Goal: Task Accomplishment & Management: Use online tool/utility

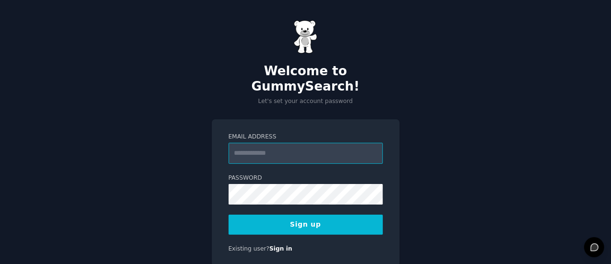
click at [290, 144] on input "Email Address" at bounding box center [306, 153] width 154 height 21
type input "**********"
click at [355, 217] on button "Sign up" at bounding box center [306, 225] width 154 height 20
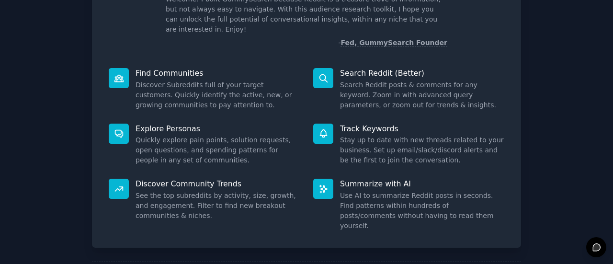
scroll to position [110, 0]
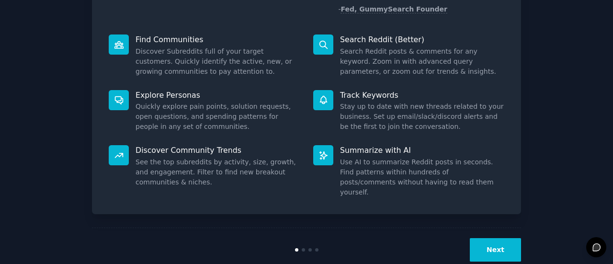
click at [514, 238] on button "Next" at bounding box center [495, 249] width 51 height 23
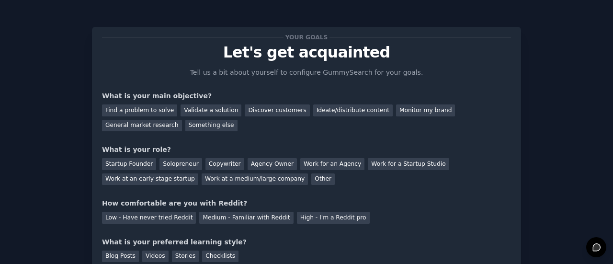
click at [605, 96] on div "Your goals Let's get acquainted Tell us a bit about yourself to configure Gummy…" at bounding box center [306, 171] width 613 height 343
click at [240, 48] on p "Let's get acquainted" at bounding box center [306, 52] width 409 height 17
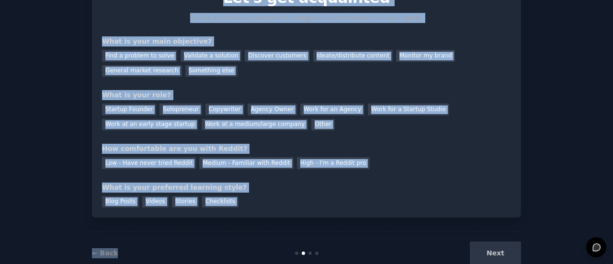
scroll to position [79, 0]
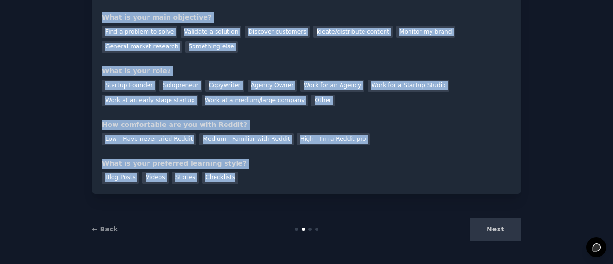
drag, startPoint x: 240, startPoint y: 48, endPoint x: 228, endPoint y: 174, distance: 126.7
click at [228, 174] on div "Your goals Let's get acquainted Tell us a bit about yourself to configure Gummy…" at bounding box center [306, 70] width 409 height 225
copy div "Let's get acquainted Tell us a bit about yourself to configure GummySearch for …"
click at [81, 58] on div "Your goals Let's get acquainted Tell us a bit about yourself to configure Gummy…" at bounding box center [306, 93] width 587 height 316
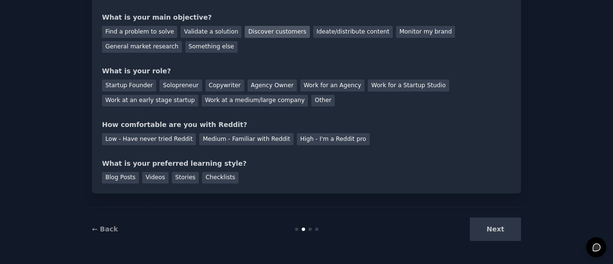
click at [248, 29] on div "Discover customers" at bounding box center [277, 32] width 65 height 12
click at [258, 91] on div "Agency Owner" at bounding box center [272, 86] width 49 height 12
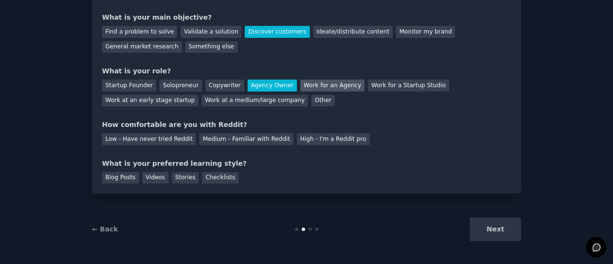
click at [303, 81] on div "Work for an Agency" at bounding box center [333, 86] width 64 height 12
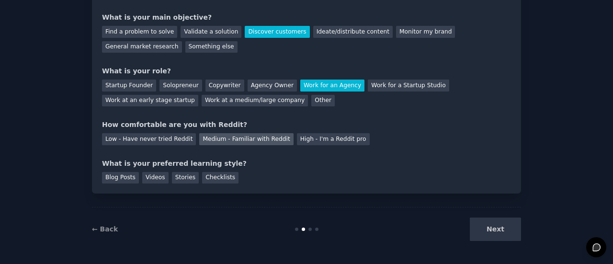
click at [199, 143] on div "Medium - Familiar with Reddit" at bounding box center [246, 139] width 94 height 12
click at [213, 180] on div "Checklists" at bounding box center [220, 178] width 36 height 12
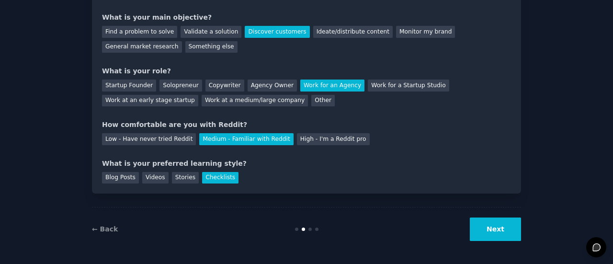
click at [508, 236] on button "Next" at bounding box center [495, 229] width 51 height 23
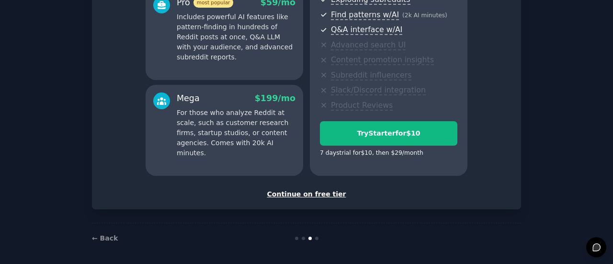
scroll to position [195, 0]
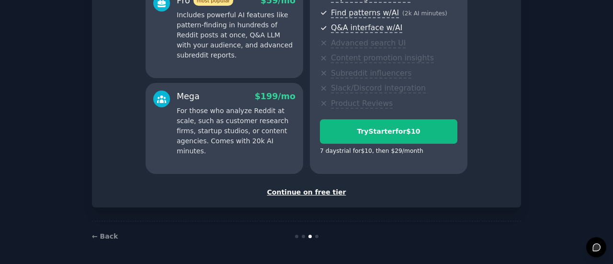
click at [331, 193] on div "Continue on free tier" at bounding box center [306, 192] width 409 height 10
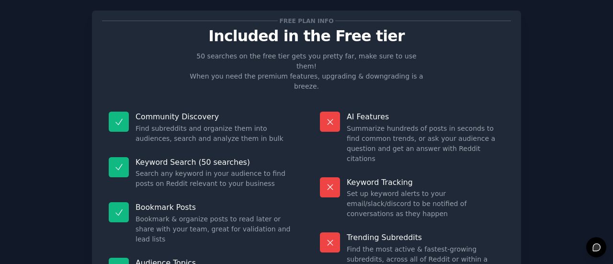
scroll to position [19, 0]
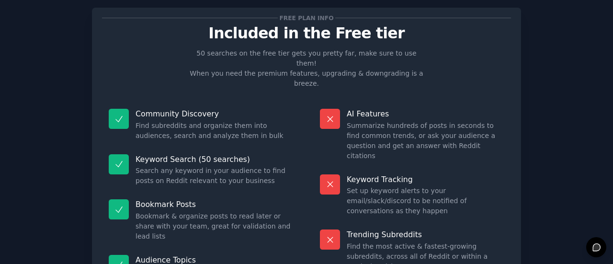
click at [264, 28] on p "Included in the Free tier" at bounding box center [306, 33] width 409 height 17
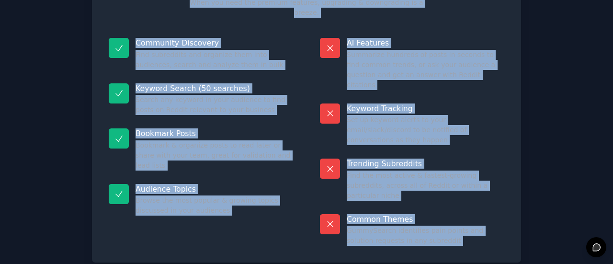
scroll to position [109, 0]
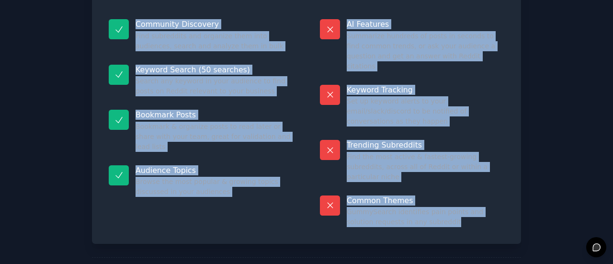
drag, startPoint x: 264, startPoint y: 28, endPoint x: 370, endPoint y: 182, distance: 186.8
click at [370, 182] on div "Free plan info Included in the Free tier 50 searches on the free tier gets you …" at bounding box center [306, 81] width 409 height 306
copy div "Included in the Free tier 50 searches on the free tier gets you pretty far, mak…"
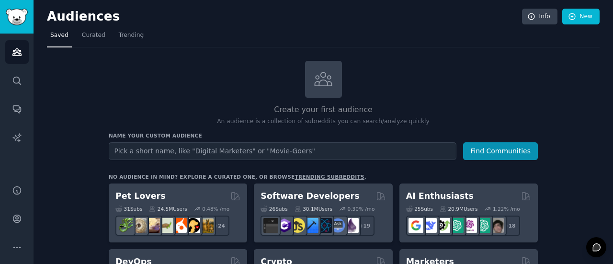
click at [62, 12] on h2 "Audiences" at bounding box center [284, 16] width 475 height 15
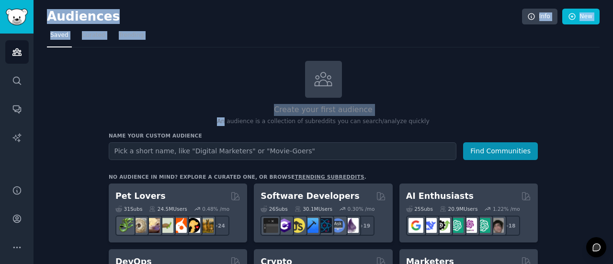
drag, startPoint x: 62, startPoint y: 12, endPoint x: 159, endPoint y: 121, distance: 145.6
click at [159, 121] on p "An audience is a collection of subreddits you can search/analyze quickly" at bounding box center [323, 121] width 429 height 9
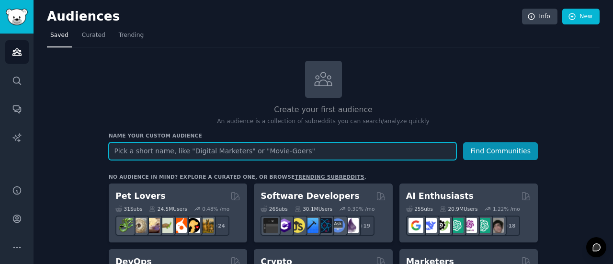
click at [257, 143] on input "text" at bounding box center [283, 151] width 348 height 18
paste input "Track recurring pain points (“need help with LMS,” “pricing confusion,” “gettin…"
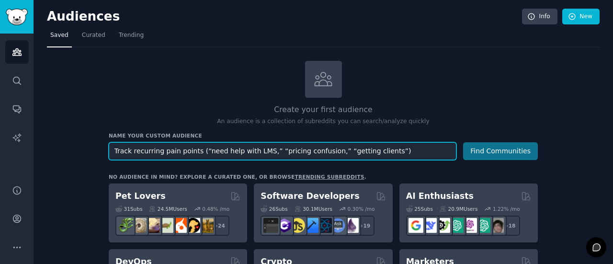
type input "Track recurring pain points (“need help with LMS,” “pricing confusion,” “gettin…"
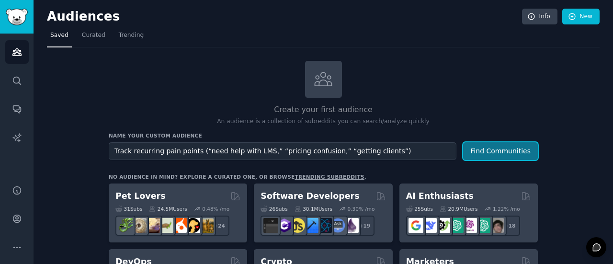
click at [504, 146] on button "Find Communities" at bounding box center [500, 151] width 75 height 18
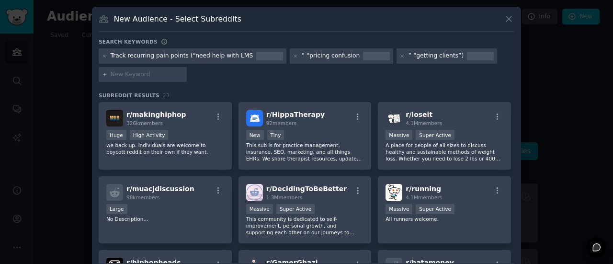
click at [237, 58] on div "Track recurring pain points (“need help with LMS" at bounding box center [193, 55] width 188 height 15
click at [293, 56] on icon at bounding box center [295, 56] width 5 height 5
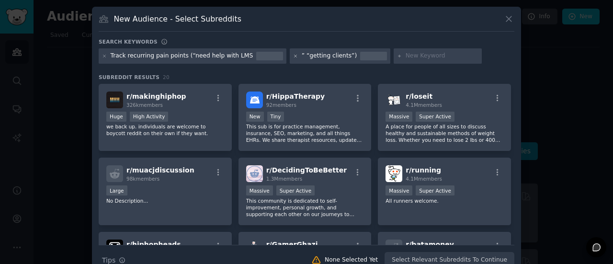
click at [293, 55] on icon at bounding box center [295, 56] width 5 height 5
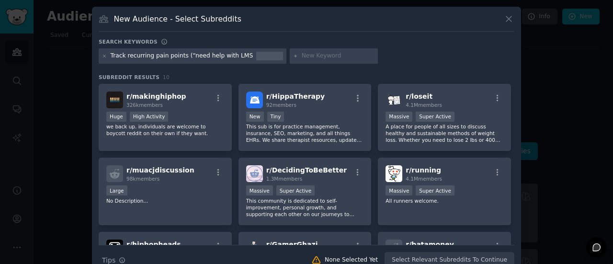
click at [130, 20] on h3 "New Audience - Select Subreddits" at bounding box center [177, 19] width 127 height 10
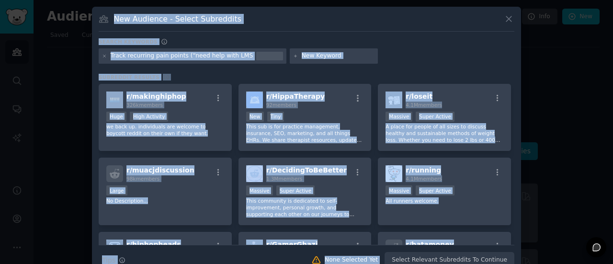
scroll to position [17, 0]
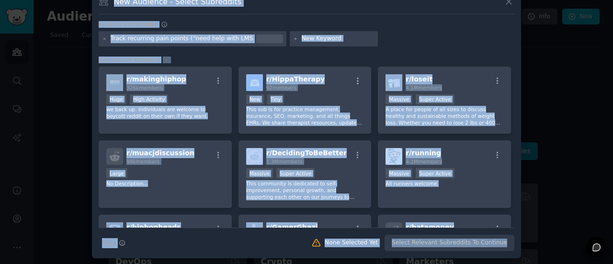
drag, startPoint x: 130, startPoint y: 20, endPoint x: 432, endPoint y: 244, distance: 376.4
click at [432, 244] on div "New Audience - Select Subreddits Search keywords Track recurring pain points (“…" at bounding box center [306, 123] width 429 height 269
copy div "Lor Ipsumdol - Sitame Consectetu Adipis elitsedd Eiusm temporinc utla etdolo (“…"
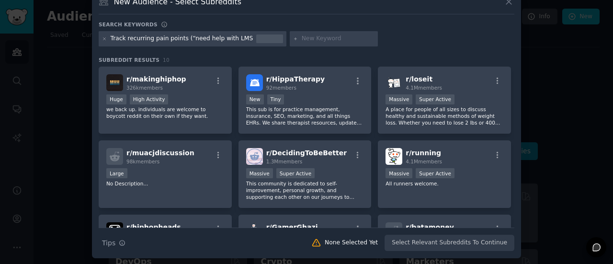
click at [590, 202] on div at bounding box center [306, 132] width 613 height 264
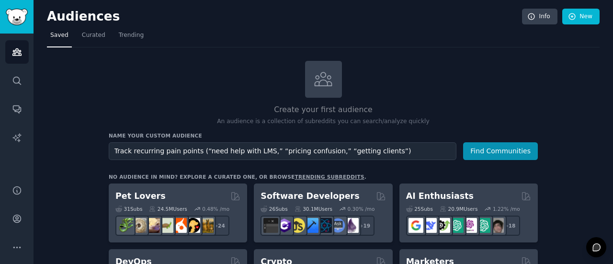
click at [56, 10] on h2 "Audiences" at bounding box center [284, 16] width 475 height 15
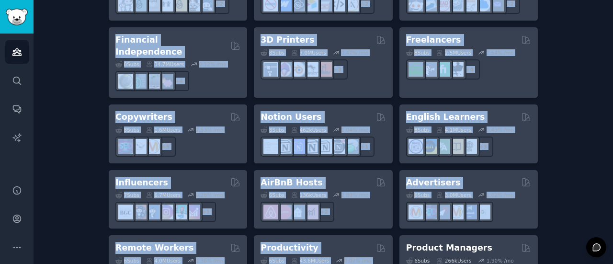
scroll to position [841, 0]
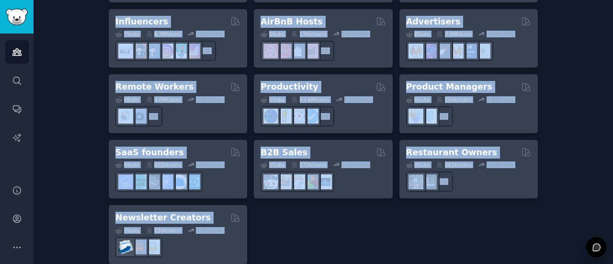
drag, startPoint x: 56, startPoint y: 10, endPoint x: 302, endPoint y: 243, distance: 338.7
copy div "Audiences Info New Saved Curated Trending Create your first audience An audienc…"
